Goal: Information Seeking & Learning: Check status

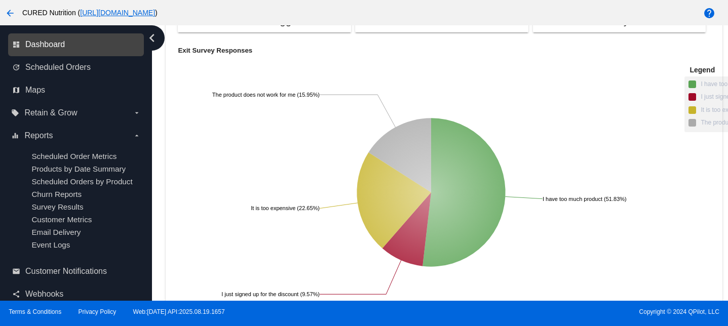
click at [59, 44] on span "Dashboard" at bounding box center [44, 44] width 39 height 9
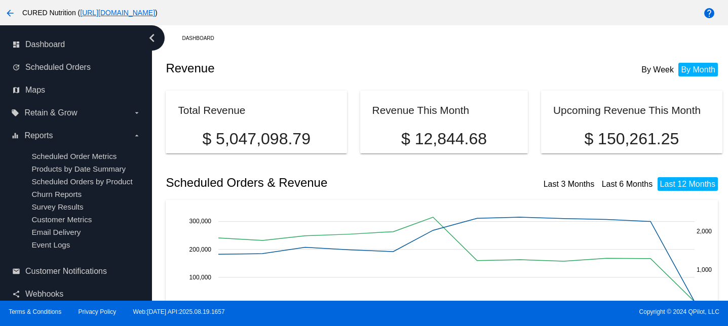
click at [607, 139] on p "$ 150,261.25" at bounding box center [631, 139] width 156 height 19
copy div "$ 150,261.25"
click at [621, 137] on p "$ 150,261.25" at bounding box center [631, 139] width 156 height 19
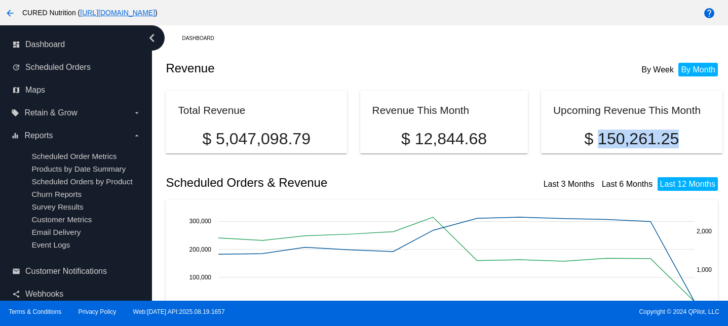
click at [621, 137] on p "$ 150,261.25" at bounding box center [631, 139] width 156 height 19
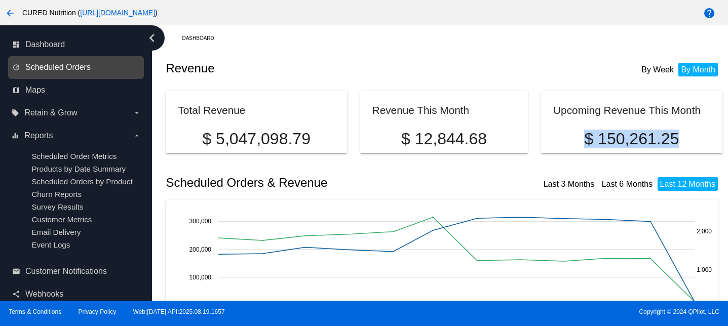
click at [54, 70] on span "Scheduled Orders" at bounding box center [57, 67] width 65 height 9
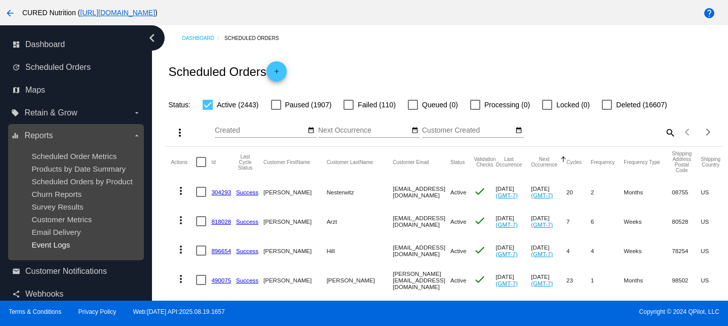
click at [59, 243] on span "Event Logs" at bounding box center [50, 244] width 38 height 9
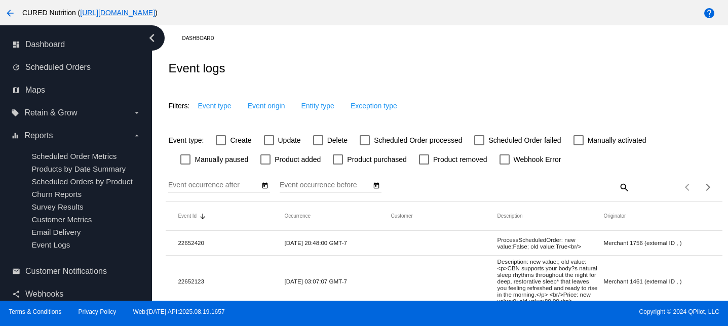
click at [314, 141] on div at bounding box center [318, 140] width 10 height 10
click at [317, 145] on input "Delete" at bounding box center [317, 145] width 1 height 1
checkbox input "true"
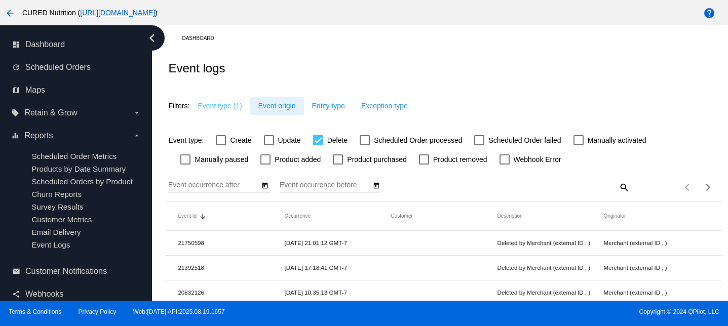
click at [279, 107] on span "Event origin" at bounding box center [276, 106] width 37 height 8
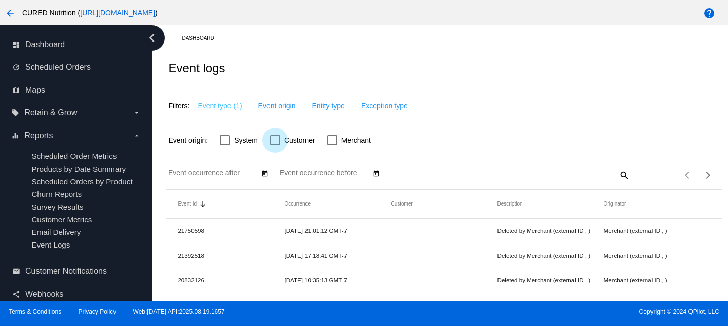
click at [277, 141] on div at bounding box center [275, 140] width 10 height 10
click at [275, 145] on input "Customer" at bounding box center [274, 145] width 1 height 1
checkbox input "true"
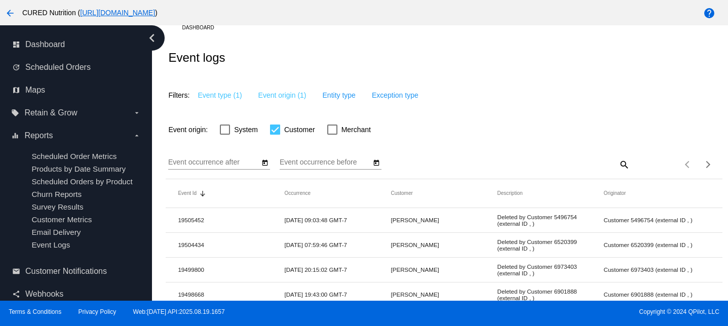
scroll to position [16, 0]
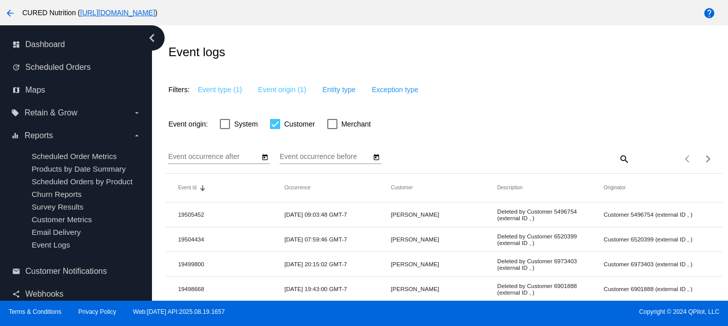
click at [264, 158] on icon "Open calendar" at bounding box center [265, 157] width 6 height 6
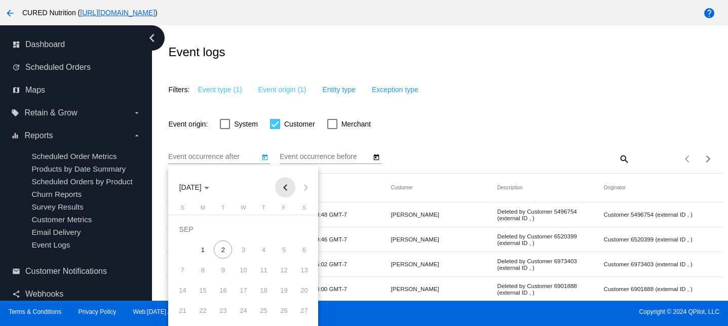
click at [278, 189] on button "Previous month" at bounding box center [285, 187] width 20 height 20
click at [203, 312] on div "25" at bounding box center [202, 310] width 18 height 18
type input "[DATE]"
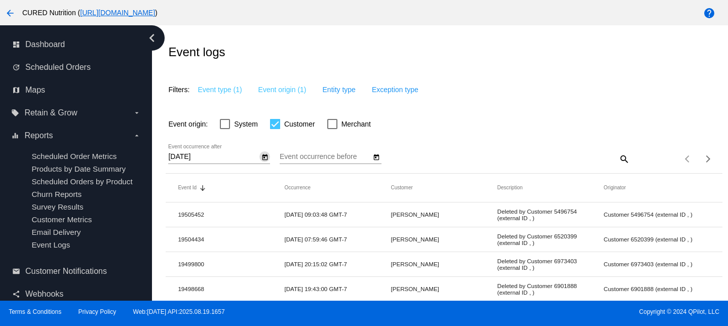
click at [375, 158] on icon "Open calendar" at bounding box center [376, 157] width 7 height 12
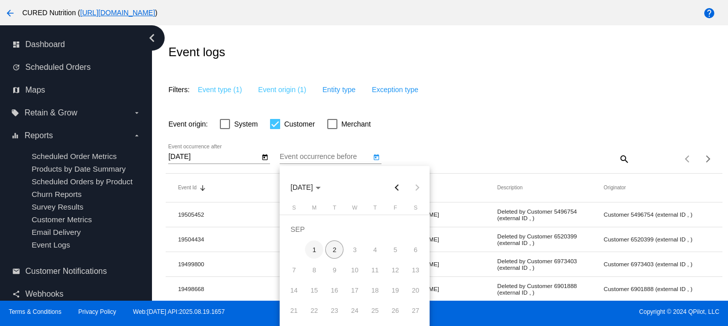
click at [310, 251] on div "1" at bounding box center [314, 249] width 18 height 18
type input "[DATE]"
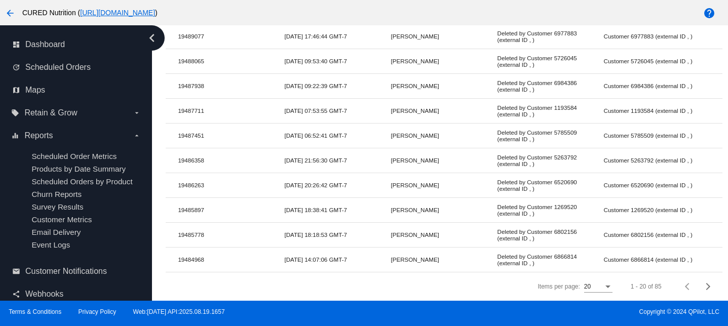
scroll to position [0, 0]
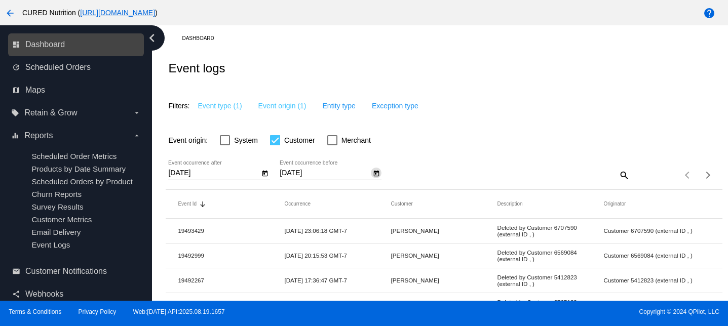
click at [78, 41] on link "dashboard Dashboard" at bounding box center [76, 44] width 129 height 16
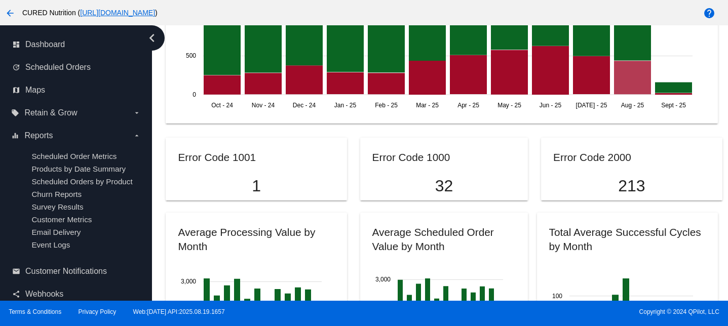
scroll to position [861, 0]
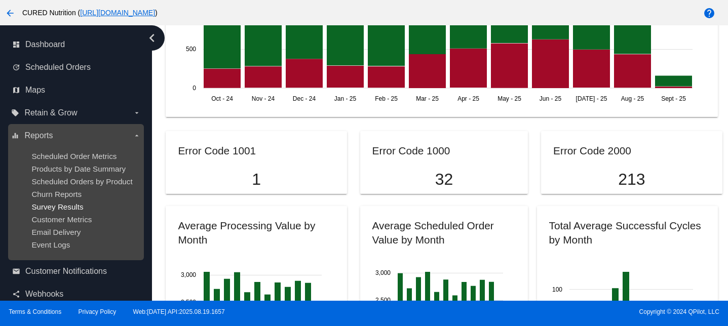
click at [51, 203] on span "Survey Results" at bounding box center [57, 207] width 52 height 9
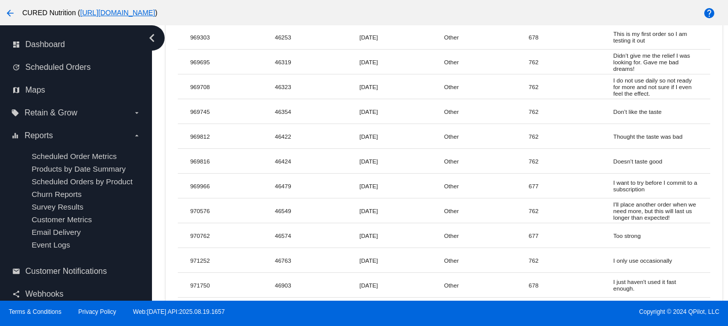
scroll to position [8218, 0]
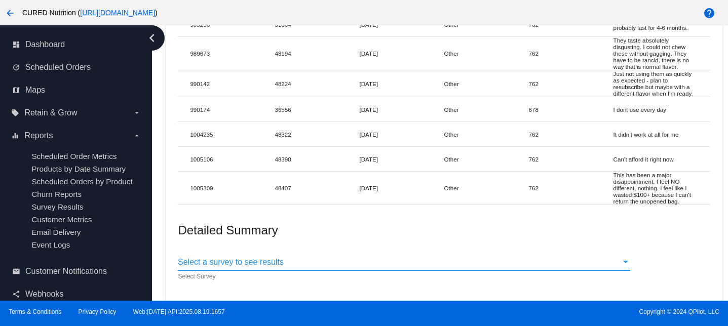
click at [253, 265] on span "Select a survey to see results" at bounding box center [231, 262] width 106 height 9
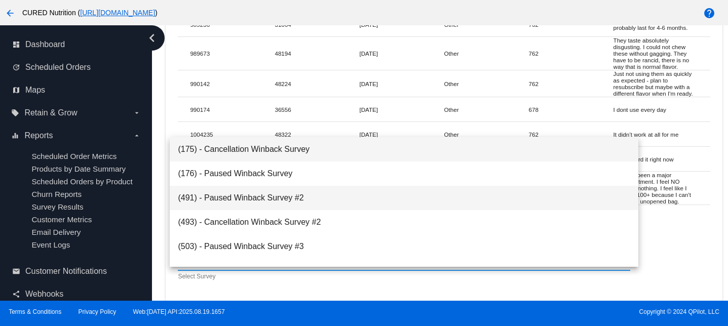
scroll to position [89, 0]
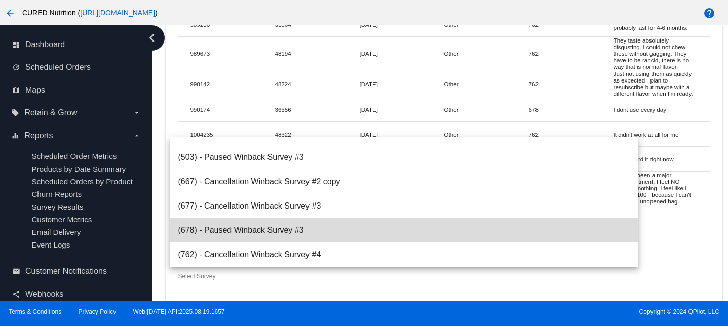
click at [251, 228] on span "(678) - Paused Winback Survey #3" at bounding box center [404, 230] width 452 height 24
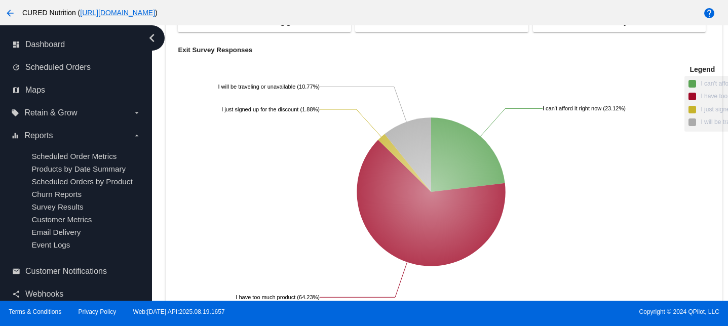
scroll to position [8440, 0]
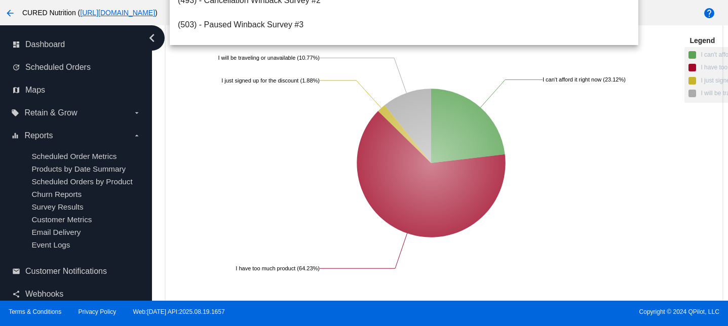
scroll to position [89, 0]
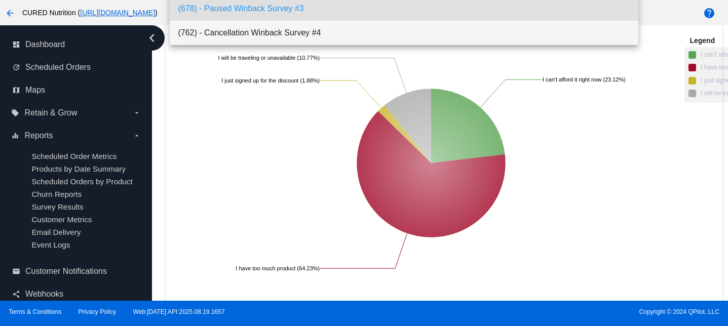
click at [299, 33] on span "(762) - Cancellation Winback Survey #4" at bounding box center [404, 33] width 452 height 24
